Goal: Transaction & Acquisition: Download file/media

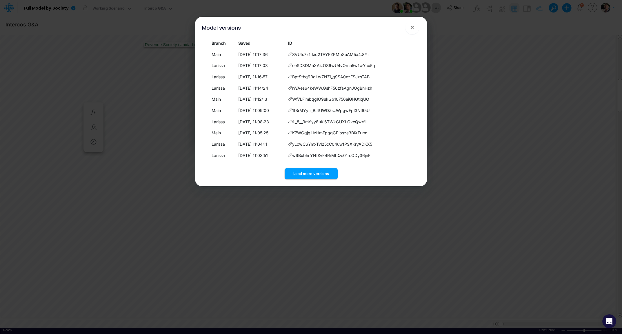
scroll to position [2, 20]
click at [413, 27] on span "×" at bounding box center [413, 26] width 4 height 7
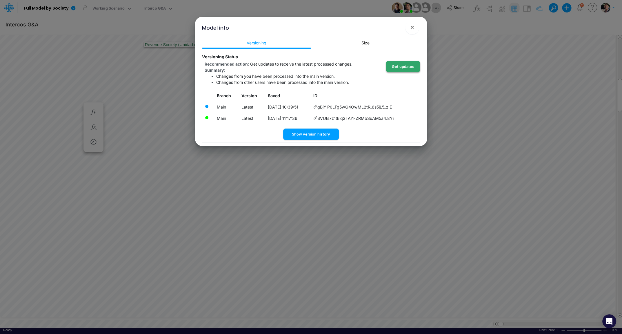
click at [405, 67] on button "Get updates" at bounding box center [403, 66] width 34 height 11
click at [413, 31] on button "×" at bounding box center [412, 27] width 14 height 14
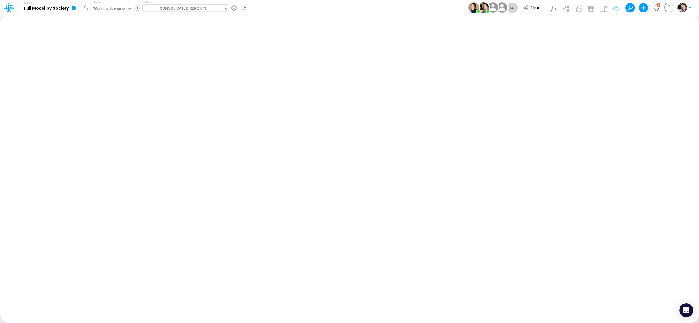
click at [178, 10] on div "====== CONSOLIDATED REPORTS ======" at bounding box center [183, 9] width 77 height 7
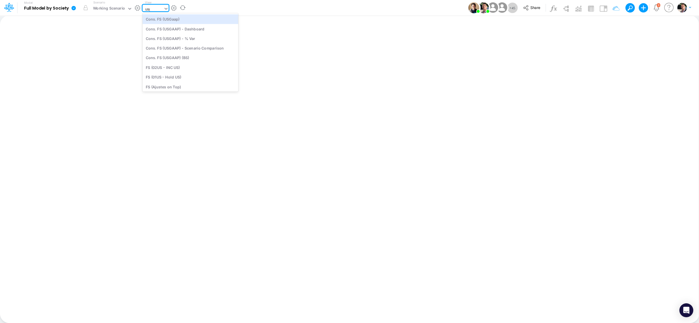
type input "usga"
click at [179, 19] on div "Cons. FS (USGaap)" at bounding box center [185, 19] width 84 height 10
type input "Consolidated FS - USGAAP"
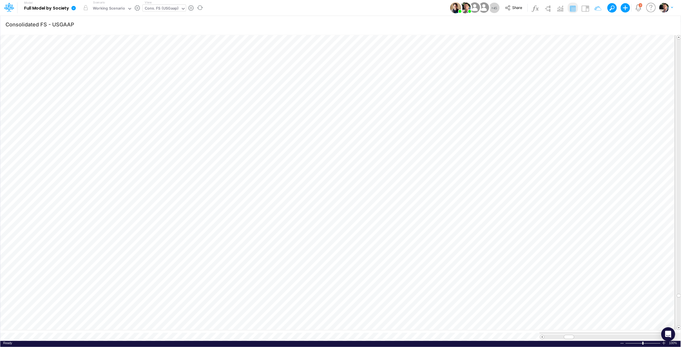
scroll to position [2, 19]
drag, startPoint x: 679, startPoint y: 292, endPoint x: 678, endPoint y: 31, distance: 261.6
click at [622, 31] on div "Consolidated FS - USGAAP Insert new Conditional formatting Paste Cut Copy AutoF…" at bounding box center [340, 181] width 681 height 332
click at [622, 326] on span at bounding box center [679, 328] width 4 height 4
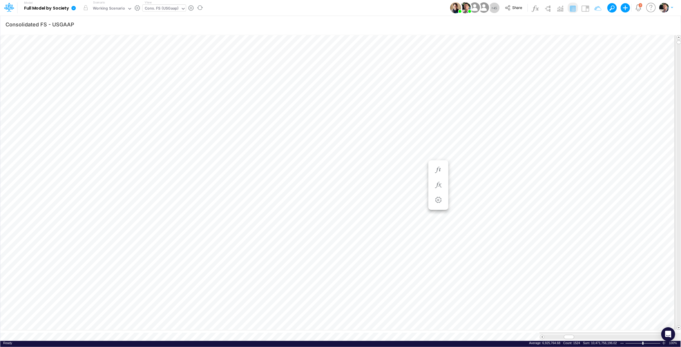
click at [622, 326] on span at bounding box center [679, 328] width 4 height 4
click at [622, 26] on icon "button" at bounding box center [626, 24] width 9 height 6
click at [539, 131] on icon "button" at bounding box center [538, 130] width 4 height 4
click at [476, 132] on div "Type to search..." at bounding box center [475, 133] width 32 height 6
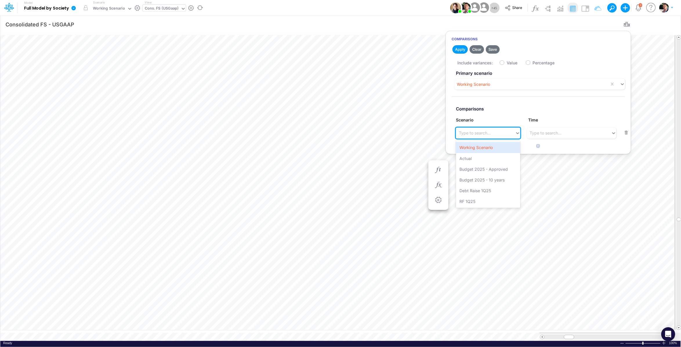
click at [476, 132] on div "Type to search..." at bounding box center [475, 133] width 32 height 6
click at [622, 26] on icon "button" at bounding box center [626, 24] width 9 height 6
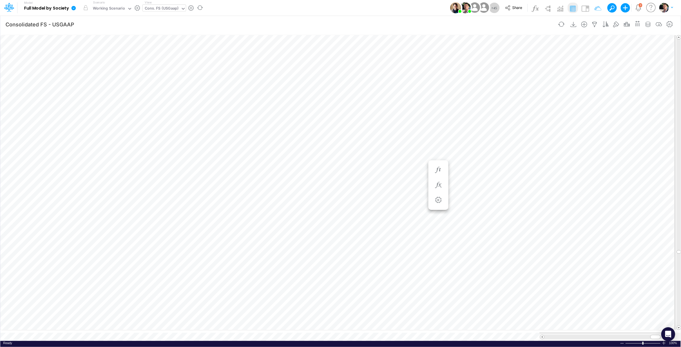
scroll to position [2, 5]
click at [622, 22] on icon "button" at bounding box center [669, 24] width 9 height 6
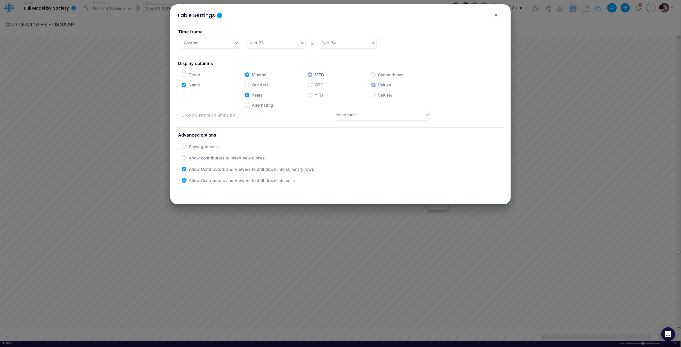
click at [315, 95] on label "YTD" at bounding box center [319, 95] width 8 height 6
click at [315, 95] on input "YTD" at bounding box center [317, 94] width 4 height 4
checkbox input "true"
click at [497, 17] on span "×" at bounding box center [496, 14] width 4 height 7
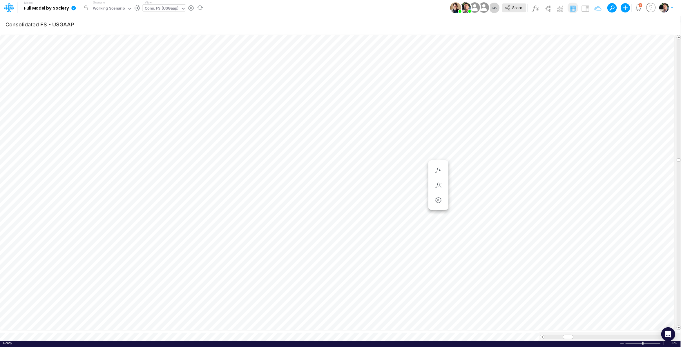
scroll to position [2, 19]
click at [75, 10] on icon at bounding box center [73, 8] width 4 height 4
click at [107, 54] on button "Export" at bounding box center [103, 51] width 62 height 10
click at [159, 54] on button "Excel" at bounding box center [165, 54] width 62 height 9
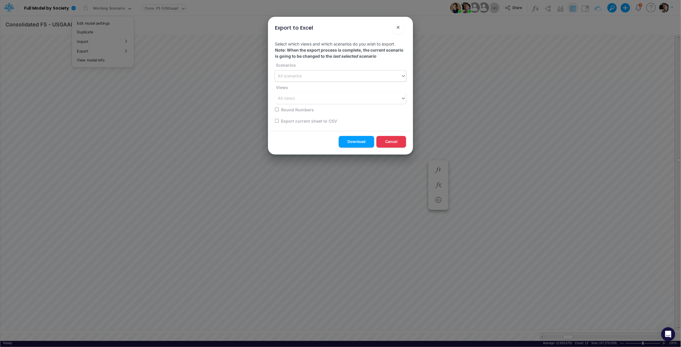
click at [325, 76] on div "All scenarios" at bounding box center [338, 76] width 126 height 10
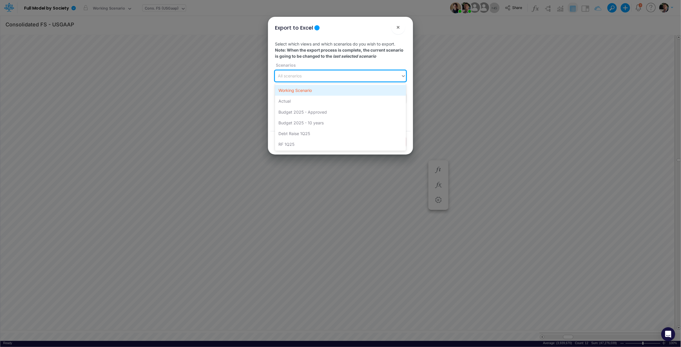
click at [315, 90] on div "Working Scenario" at bounding box center [340, 90] width 131 height 11
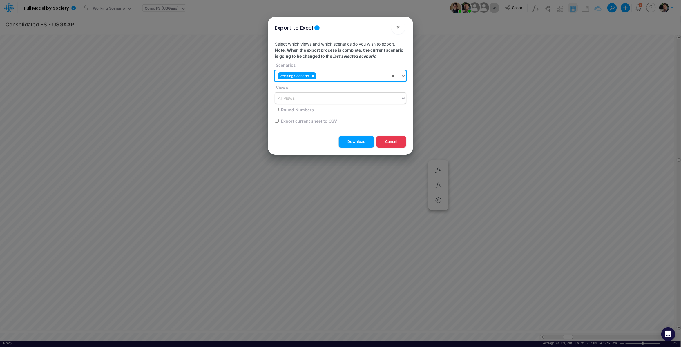
click at [310, 99] on div "All views" at bounding box center [338, 99] width 126 height 10
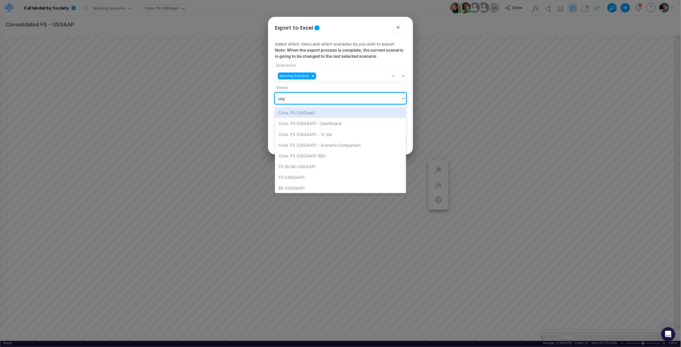
type input "usga"
click at [300, 113] on div "Cons. FS (USGaap)" at bounding box center [340, 112] width 131 height 11
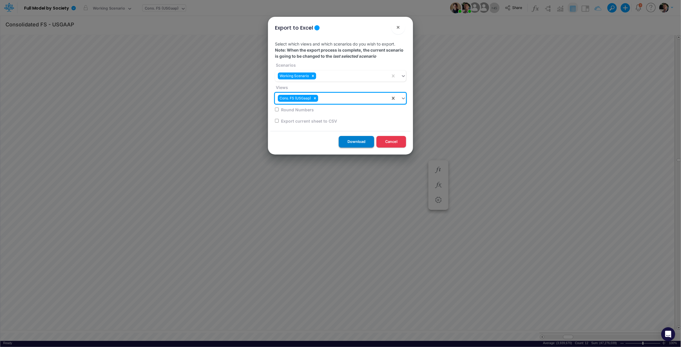
click at [358, 145] on button "Download" at bounding box center [356, 141] width 35 height 11
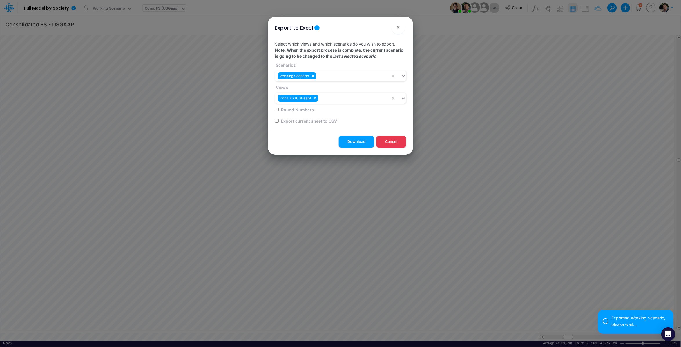
click at [379, 293] on div "Export to Excel × Select which views and which scenarios do you wish to export.…" at bounding box center [340, 173] width 681 height 347
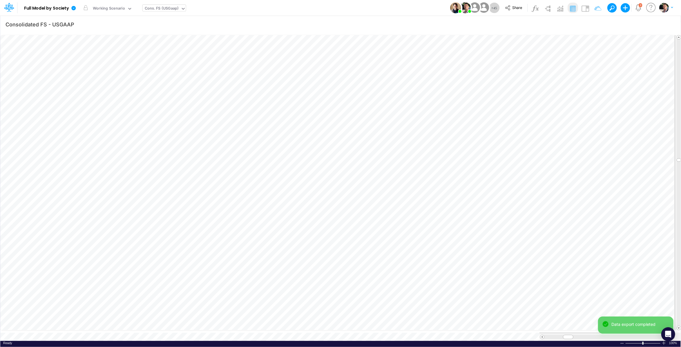
scroll to position [2, 19]
